Goal: Navigation & Orientation: Find specific page/section

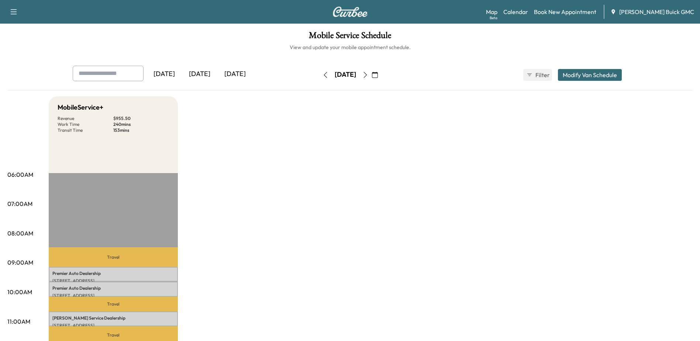
scroll to position [111, 0]
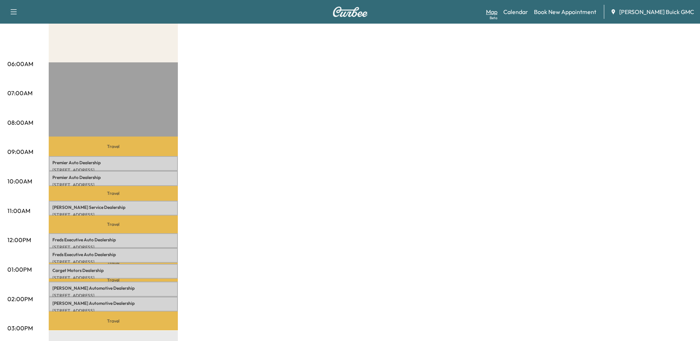
click at [497, 13] on link "Map Beta" at bounding box center [491, 11] width 11 height 9
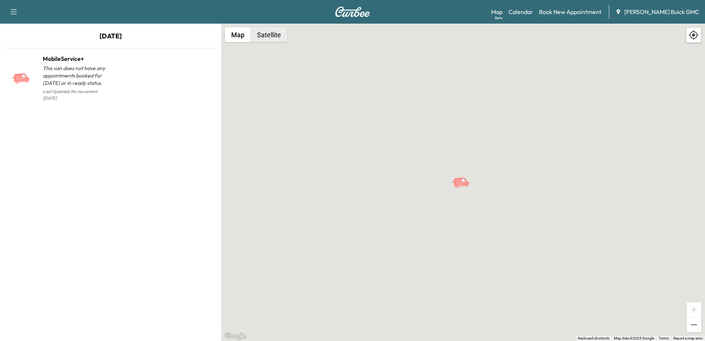
drag, startPoint x: 269, startPoint y: 28, endPoint x: 269, endPoint y: 32, distance: 4.1
click at [269, 28] on button "Satellite" at bounding box center [269, 34] width 37 height 15
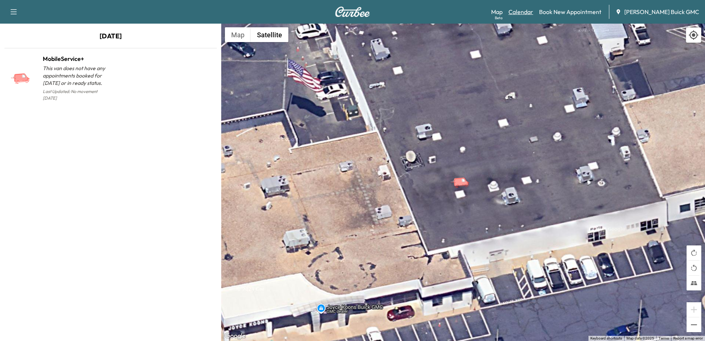
click at [533, 12] on link "Calendar" at bounding box center [521, 11] width 25 height 9
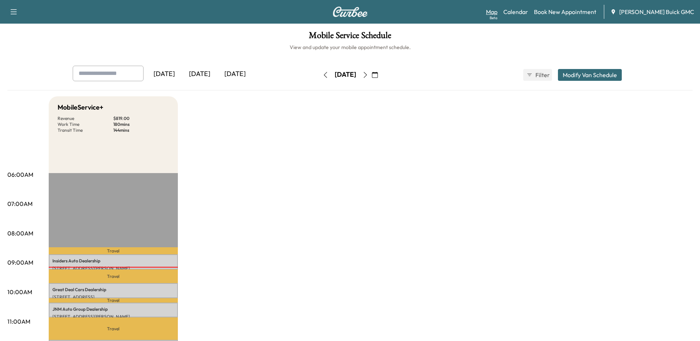
click at [497, 10] on link "Map Beta" at bounding box center [491, 11] width 11 height 9
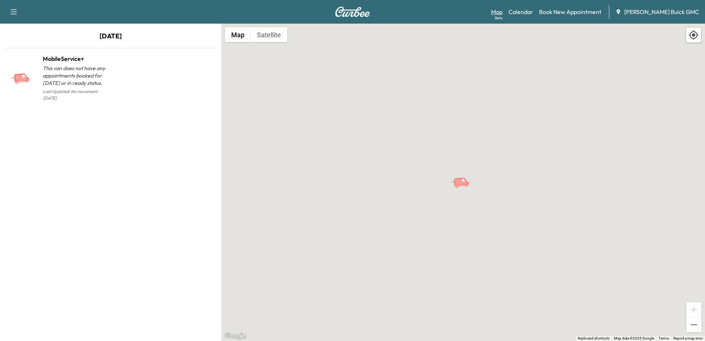
click at [503, 13] on link "Map Beta" at bounding box center [496, 11] width 11 height 9
click at [529, 13] on link "Calendar" at bounding box center [521, 11] width 25 height 9
